Goal: Book appointment/travel/reservation

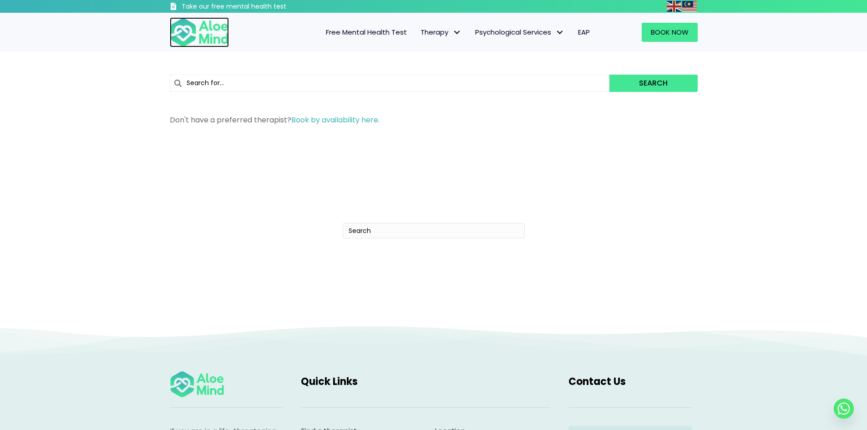
click at [206, 32] on img at bounding box center [199, 32] width 59 height 30
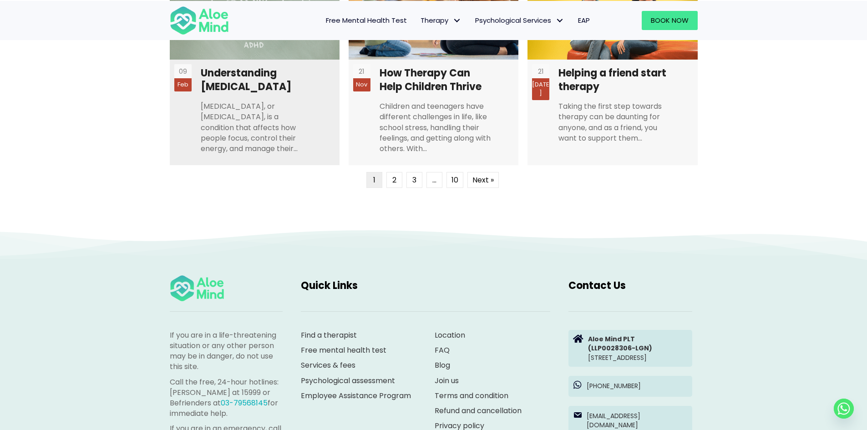
scroll to position [2502, 0]
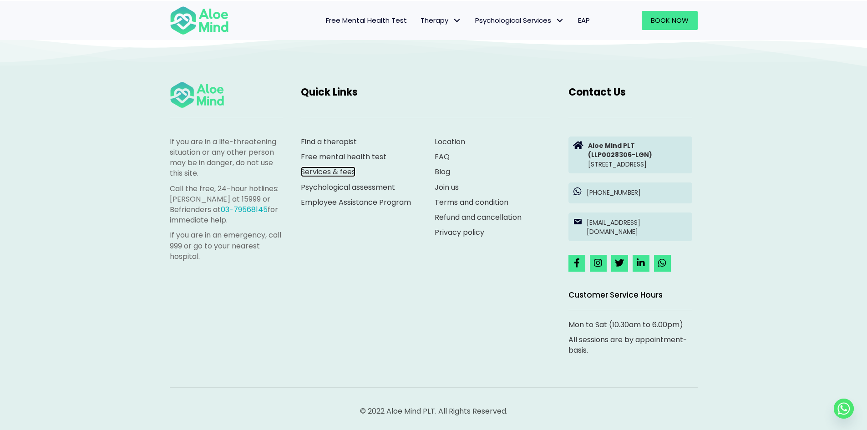
click at [333, 167] on link "Services & fees" at bounding box center [328, 172] width 55 height 10
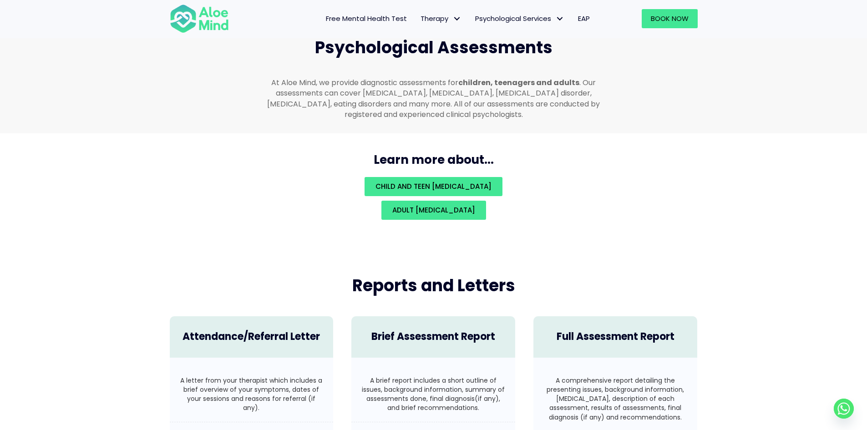
scroll to position [1930, 0]
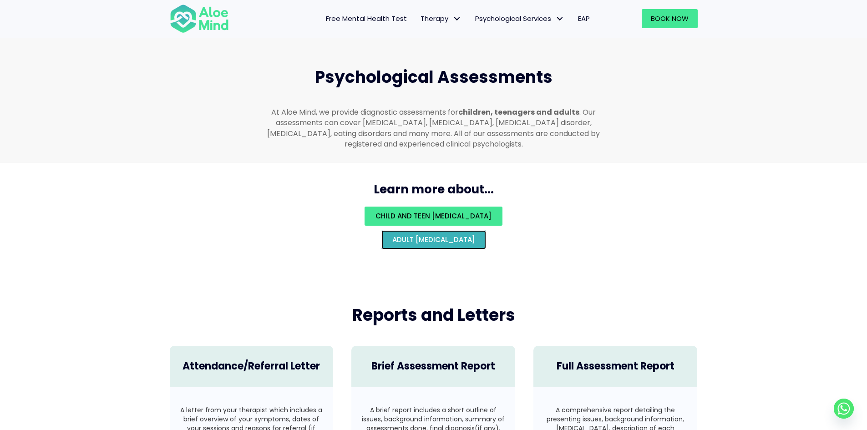
click at [427, 235] on span "Adult psychological assessment" at bounding box center [433, 240] width 83 height 10
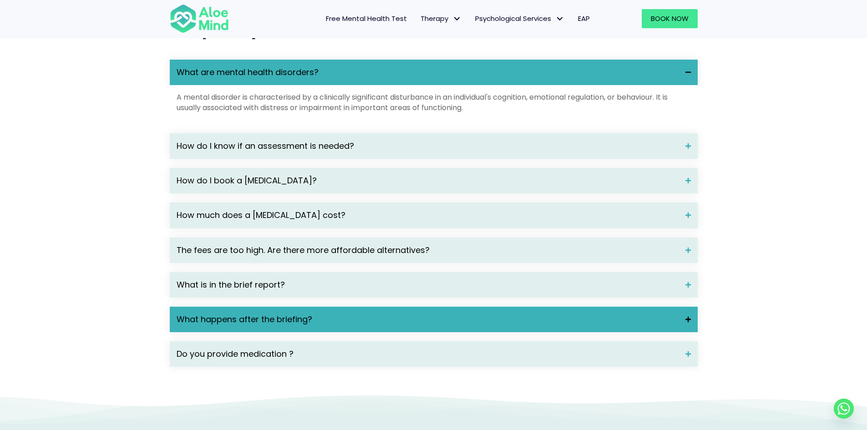
scroll to position [1274, 0]
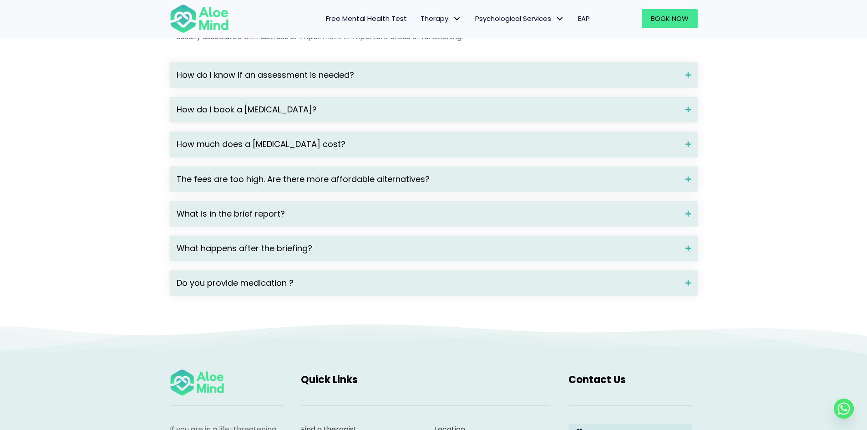
click at [431, 103] on div "What are mental health disorders? A mental disorder is characterised by a clini…" at bounding box center [434, 142] width 528 height 307
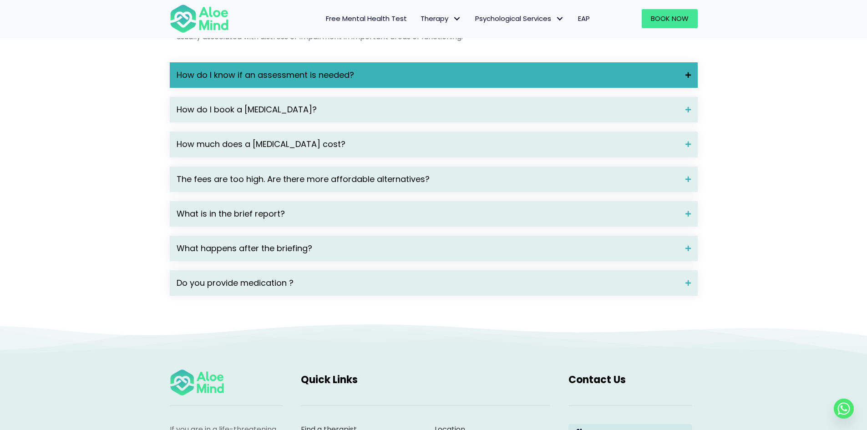
click at [424, 81] on span "How do I know if an assessment is needed?" at bounding box center [428, 75] width 502 height 12
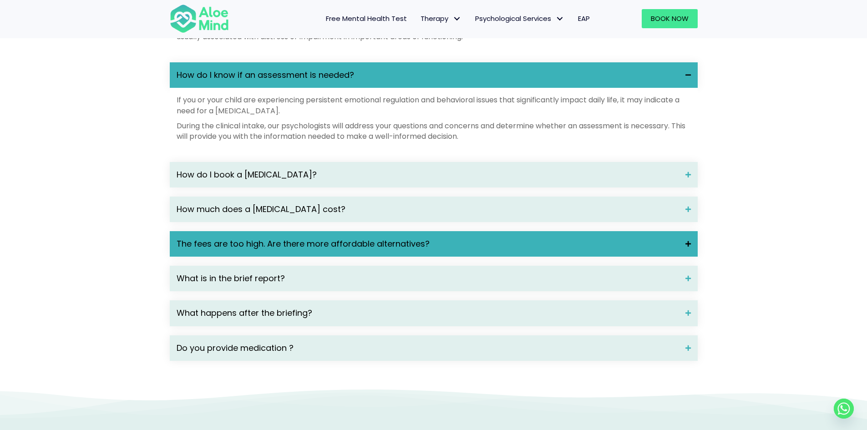
click at [410, 250] on span "The fees are too high. Are there more affordable alternatives?" at bounding box center [428, 244] width 502 height 12
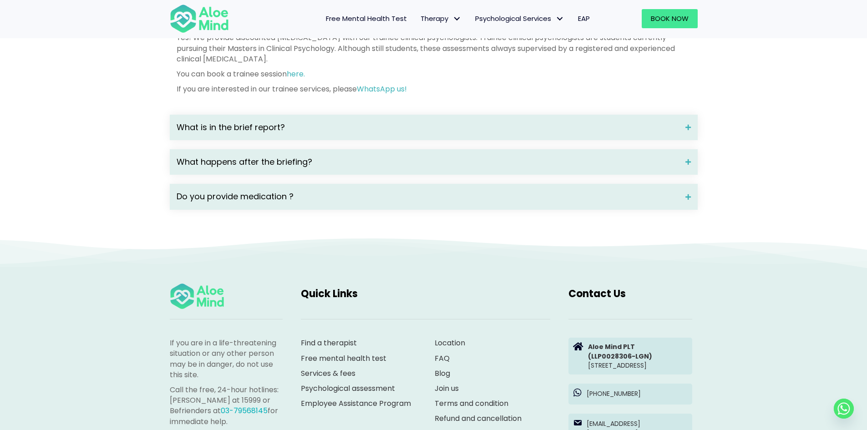
scroll to position [1592, 0]
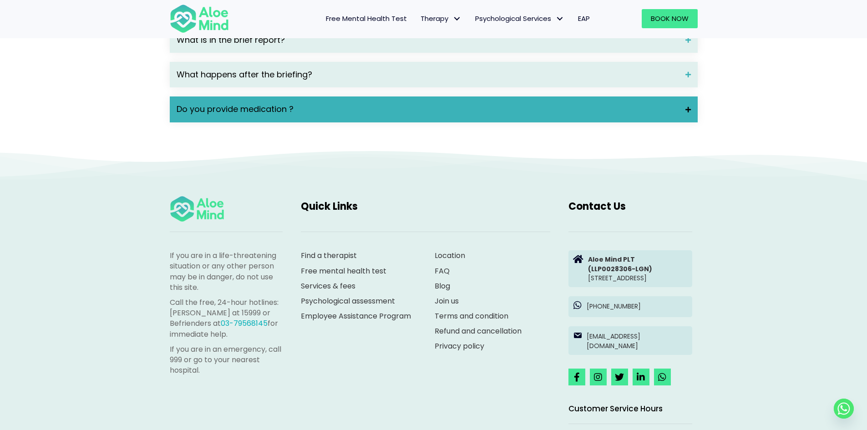
click at [447, 115] on span "Do you provide medication ?" at bounding box center [428, 109] width 502 height 12
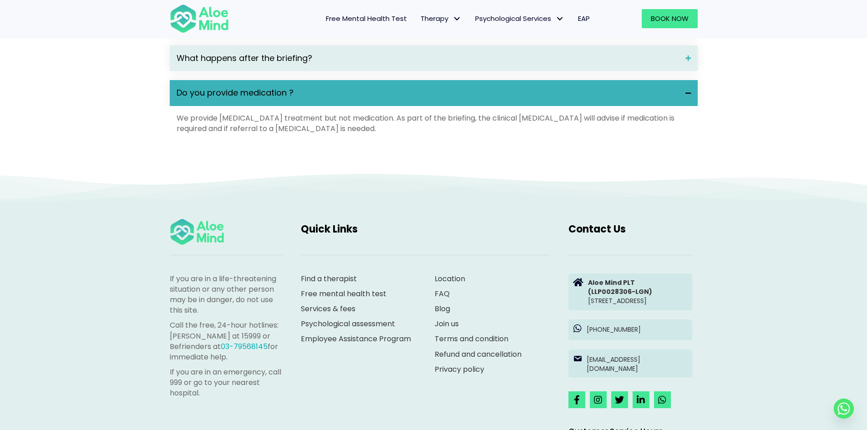
scroll to position [1725, 0]
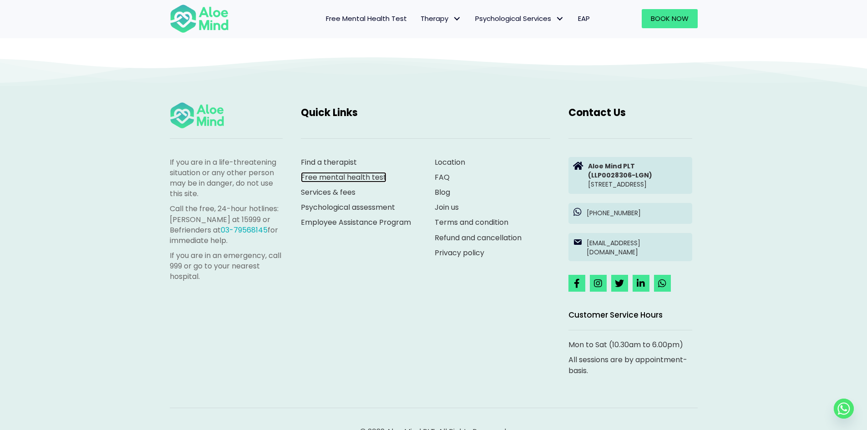
click at [339, 182] on link "Free mental health test" at bounding box center [344, 177] width 86 height 10
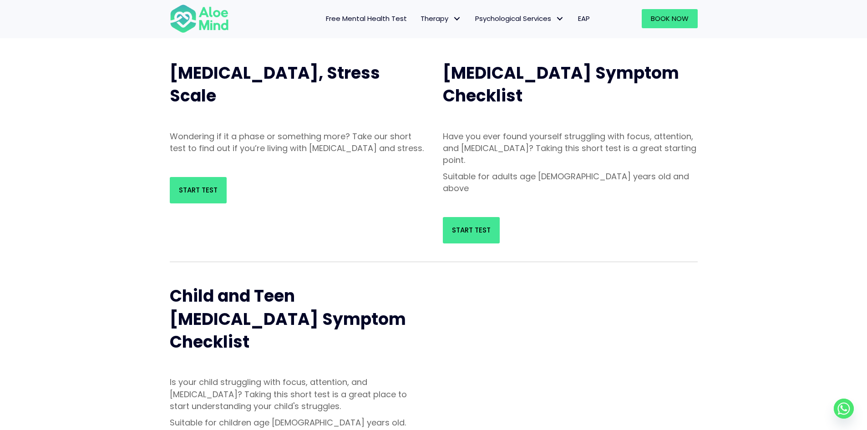
scroll to position [67, 0]
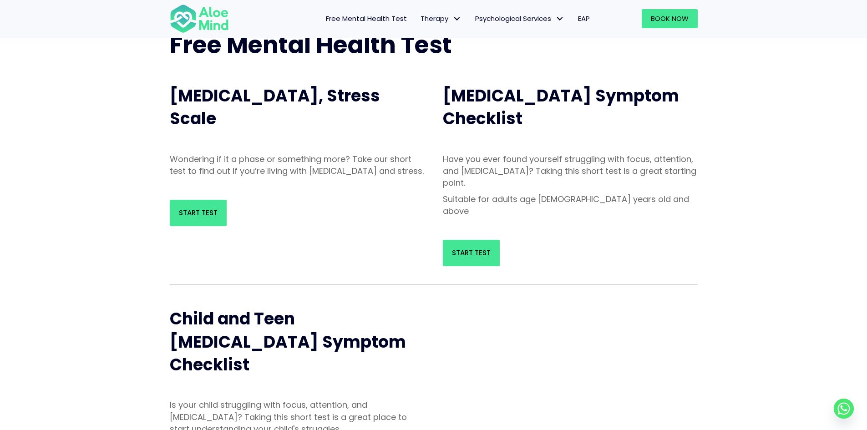
click at [230, 224] on div "Start Test" at bounding box center [297, 213] width 255 height 26
click at [223, 224] on link "Start Test" at bounding box center [198, 213] width 57 height 26
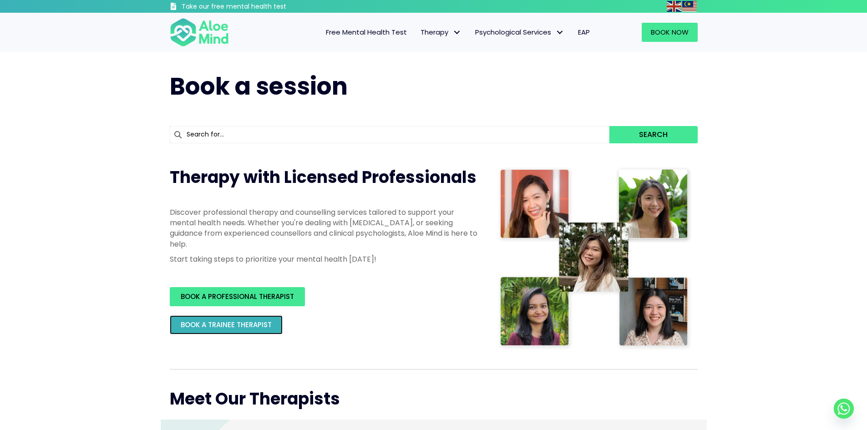
click at [255, 332] on link "BOOK A TRAINEE THERAPIST" at bounding box center [226, 324] width 113 height 19
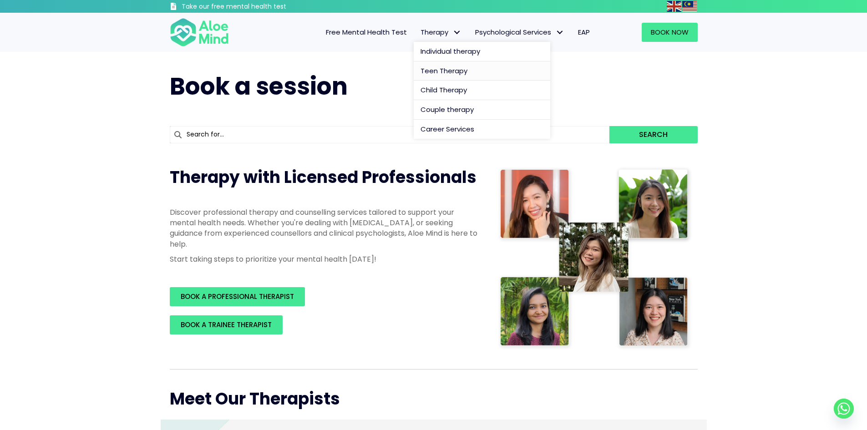
click at [449, 68] on span "Teen Therapy" at bounding box center [443, 71] width 47 height 10
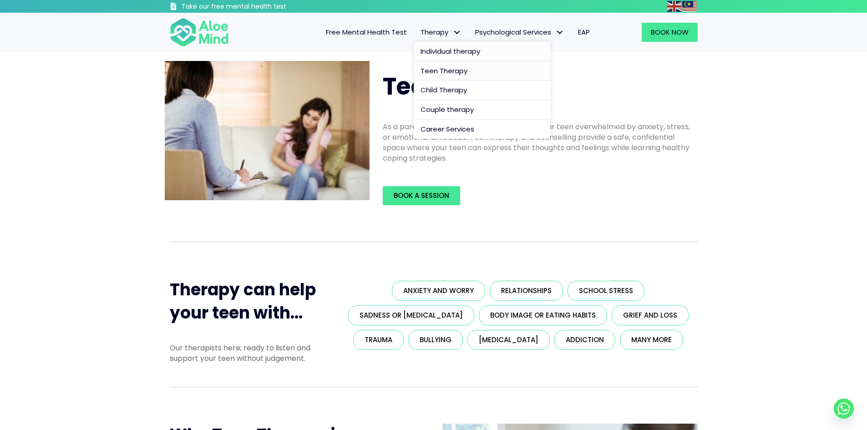
click at [438, 49] on span "Individual therapy" at bounding box center [450, 51] width 60 height 10
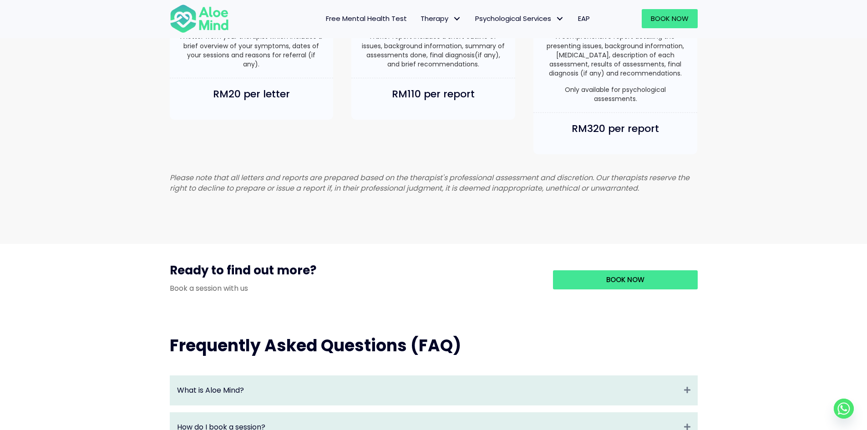
scroll to position [728, 0]
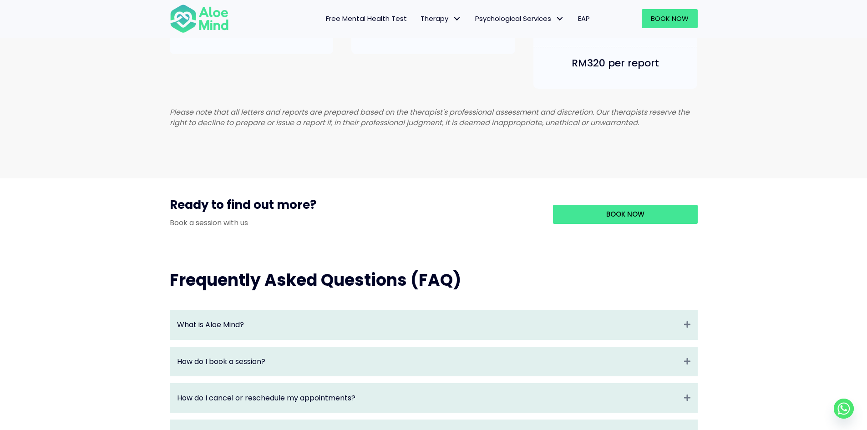
click at [631, 213] on div "Book Now" at bounding box center [618, 215] width 158 height 36
click at [627, 219] on span "Book Now" at bounding box center [625, 214] width 38 height 10
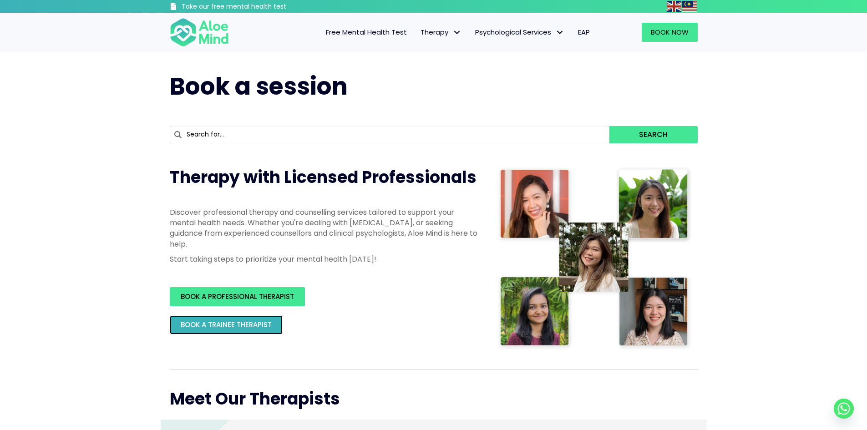
click at [245, 321] on span "BOOK A TRAINEE THERAPIST" at bounding box center [226, 325] width 91 height 10
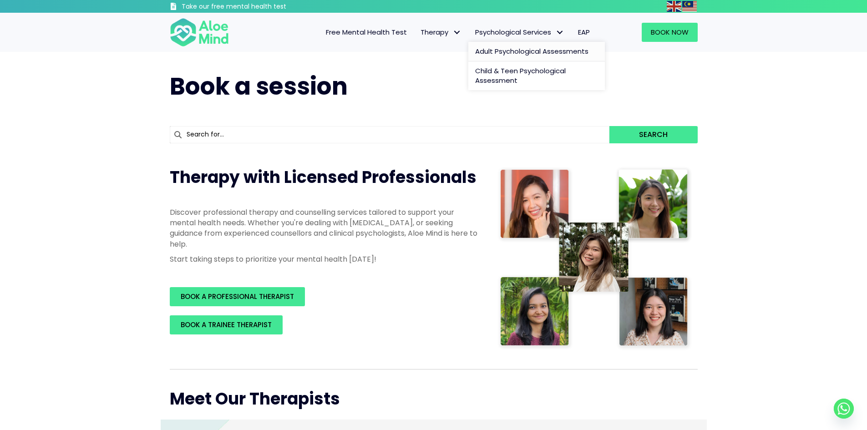
click at [508, 55] on span "Adult Psychological Assessments" at bounding box center [531, 51] width 113 height 10
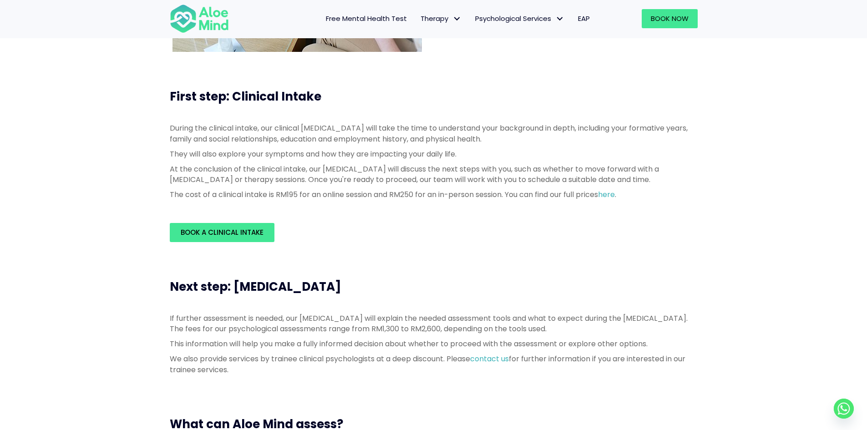
scroll to position [227, 0]
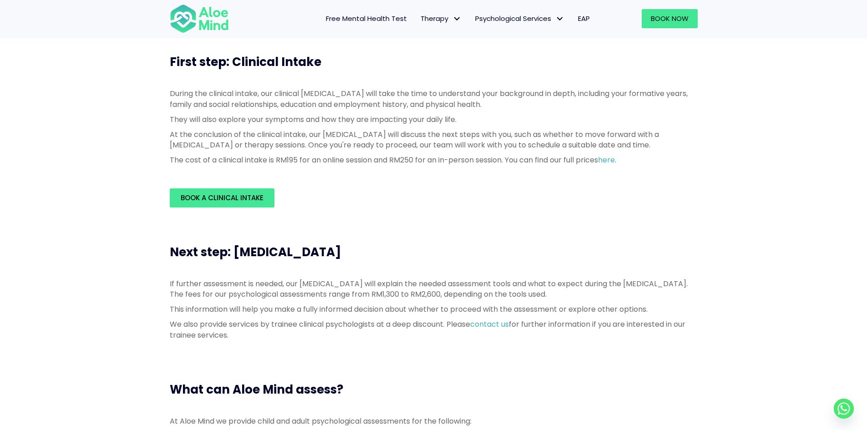
click at [846, 406] on circle "Whatsapp" at bounding box center [843, 409] width 20 height 20
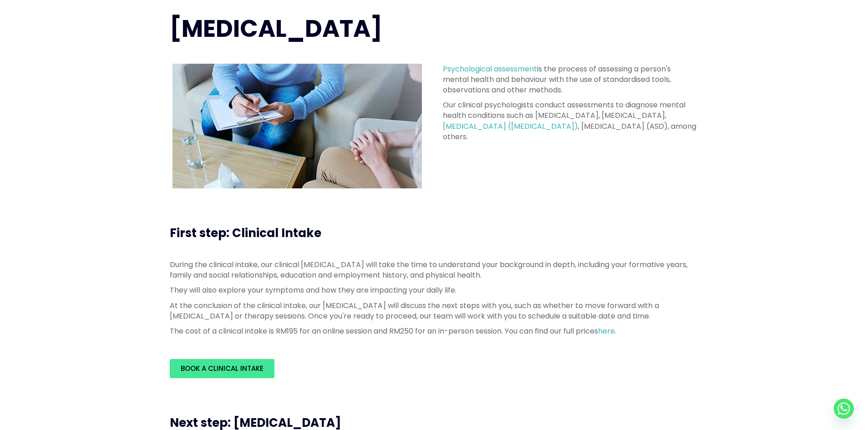
scroll to position [0, 0]
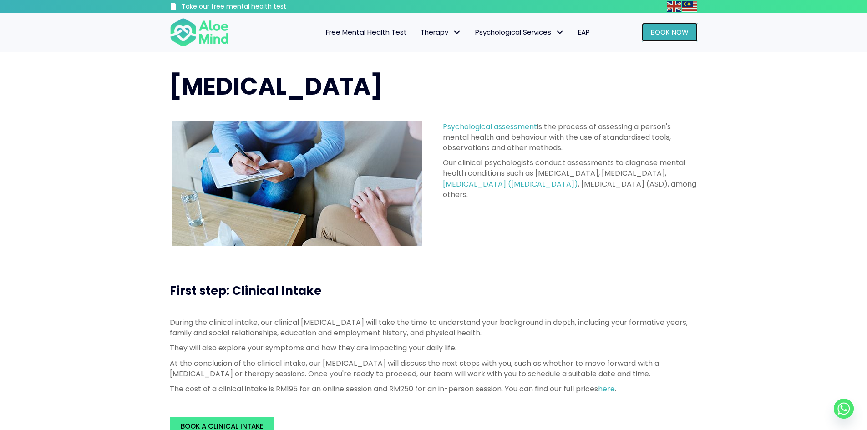
click at [671, 36] on span "Book Now" at bounding box center [670, 32] width 38 height 10
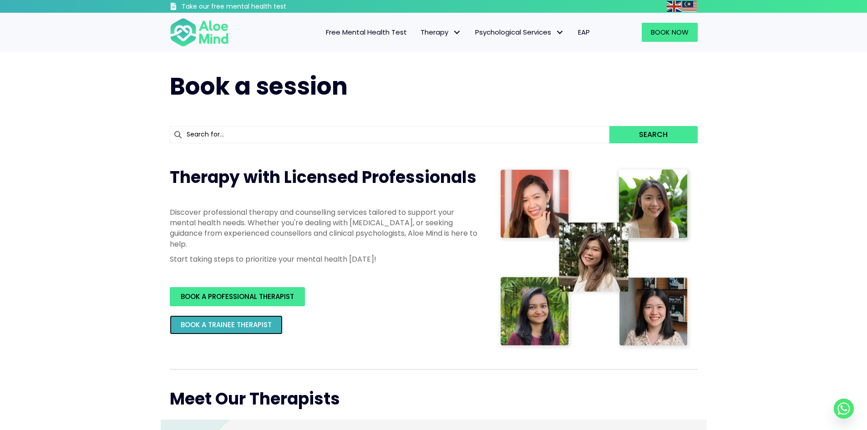
click at [264, 323] on span "BOOK A TRAINEE THERAPIST" at bounding box center [226, 325] width 91 height 10
